Goal: Use online tool/utility: Utilize a website feature to perform a specific function

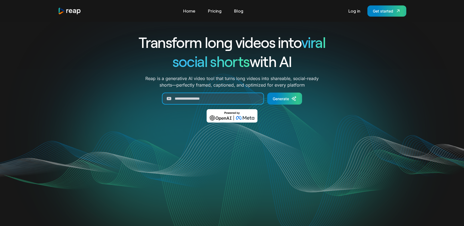
click at [221, 100] on input "Generate Form" at bounding box center [213, 99] width 102 height 12
click at [351, 11] on link "Log in" at bounding box center [354, 11] width 17 height 9
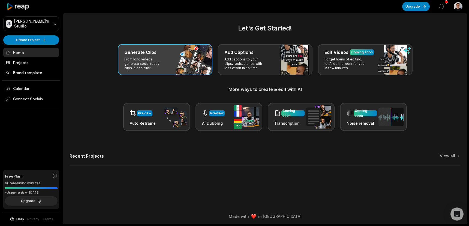
click at [166, 57] on p "From long videos generate social ready clips in one click." at bounding box center [145, 63] width 42 height 13
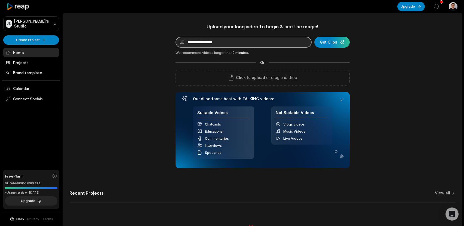
click at [196, 45] on input at bounding box center [244, 42] width 136 height 11
paste input "**********"
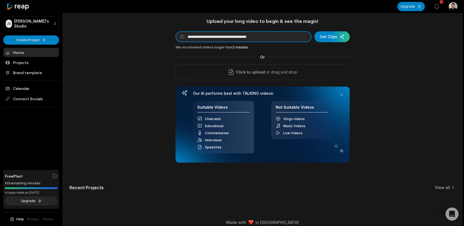
scroll to position [11, 0]
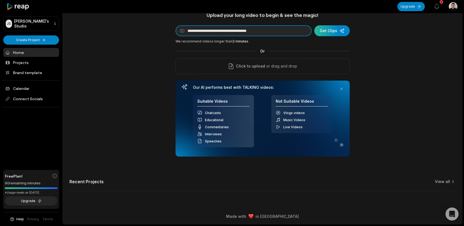
type input "**********"
click at [328, 32] on div "submit" at bounding box center [332, 30] width 35 height 11
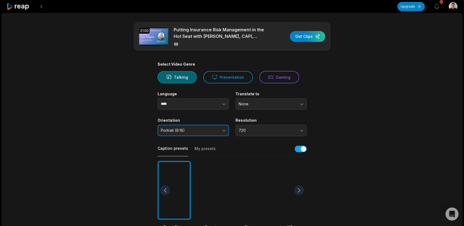
click at [221, 132] on button "Portrait (9:16)" at bounding box center [193, 130] width 71 height 11
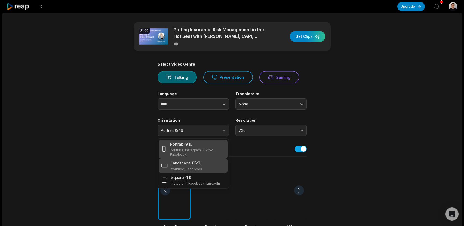
click at [207, 165] on div "Landscape (16:9) Youtube, Facebook" at bounding box center [193, 165] width 64 height 11
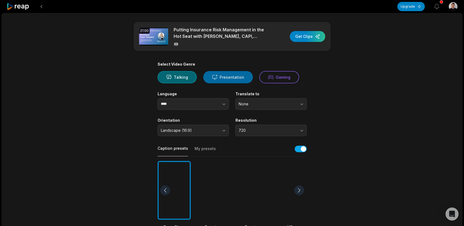
click at [232, 77] on button "Presentation" at bounding box center [228, 77] width 50 height 12
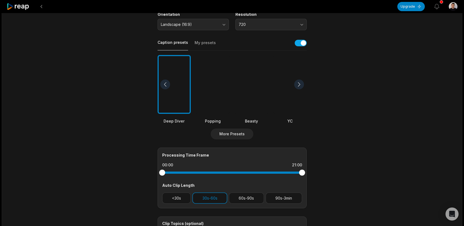
scroll to position [106, 0]
click at [281, 199] on button "90s-3min" at bounding box center [284, 197] width 37 height 11
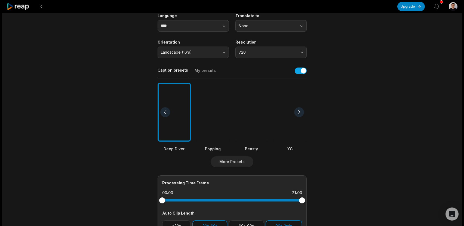
scroll to position [0, 0]
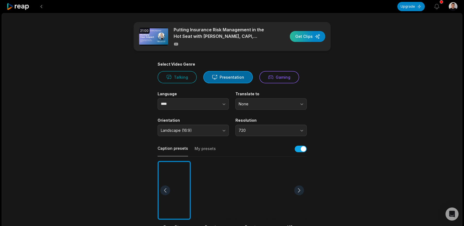
click at [308, 38] on div "button" at bounding box center [307, 36] width 35 height 11
